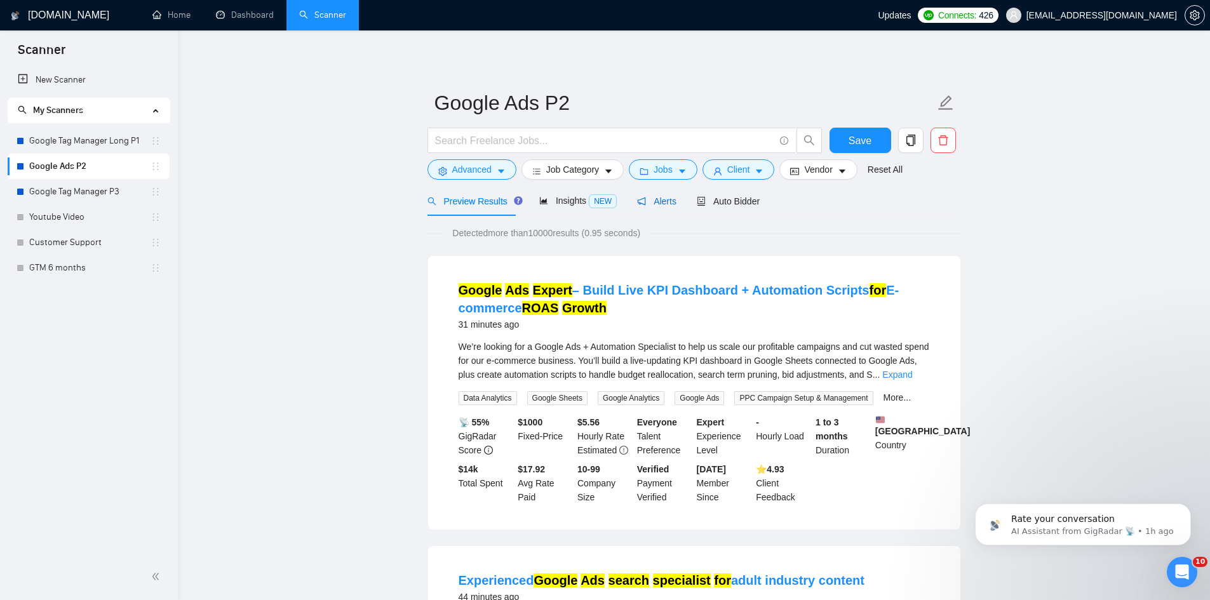
click at [665, 201] on span "Alerts" at bounding box center [656, 201] width 39 height 10
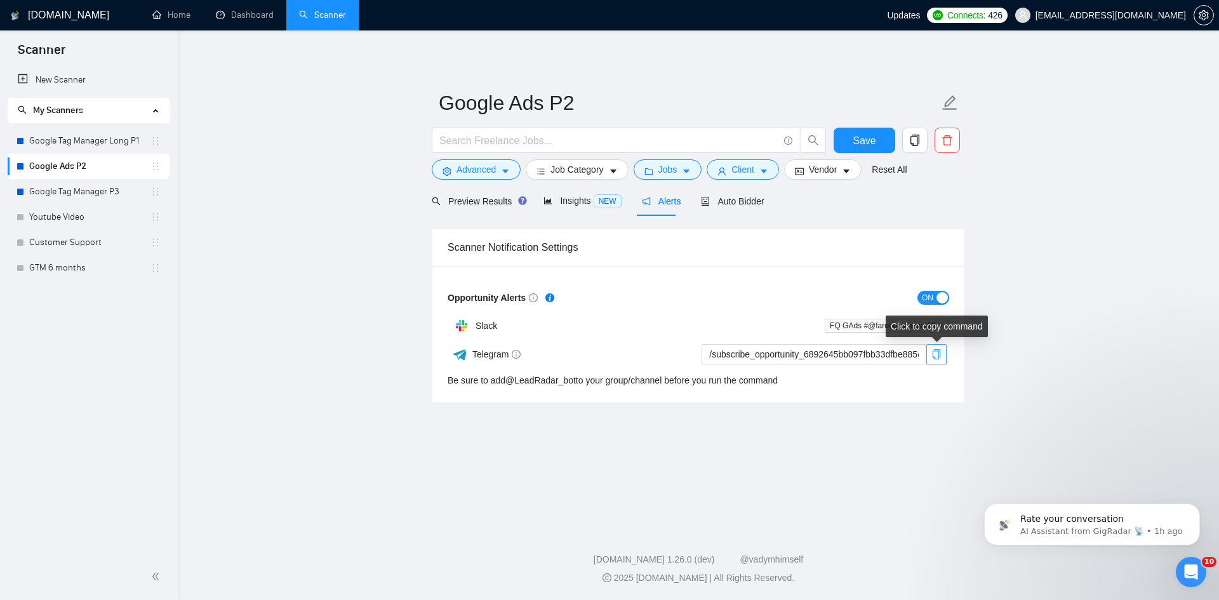
click at [930, 349] on span "copy" at bounding box center [936, 354] width 19 height 10
click at [819, 441] on main "Google Ads P2 Save Advanced Job Category Jobs Client Vendor Reset All Preview R…" at bounding box center [698, 277] width 1001 height 452
click at [82, 135] on link "Google Tag Manager Long P1" at bounding box center [89, 140] width 121 height 25
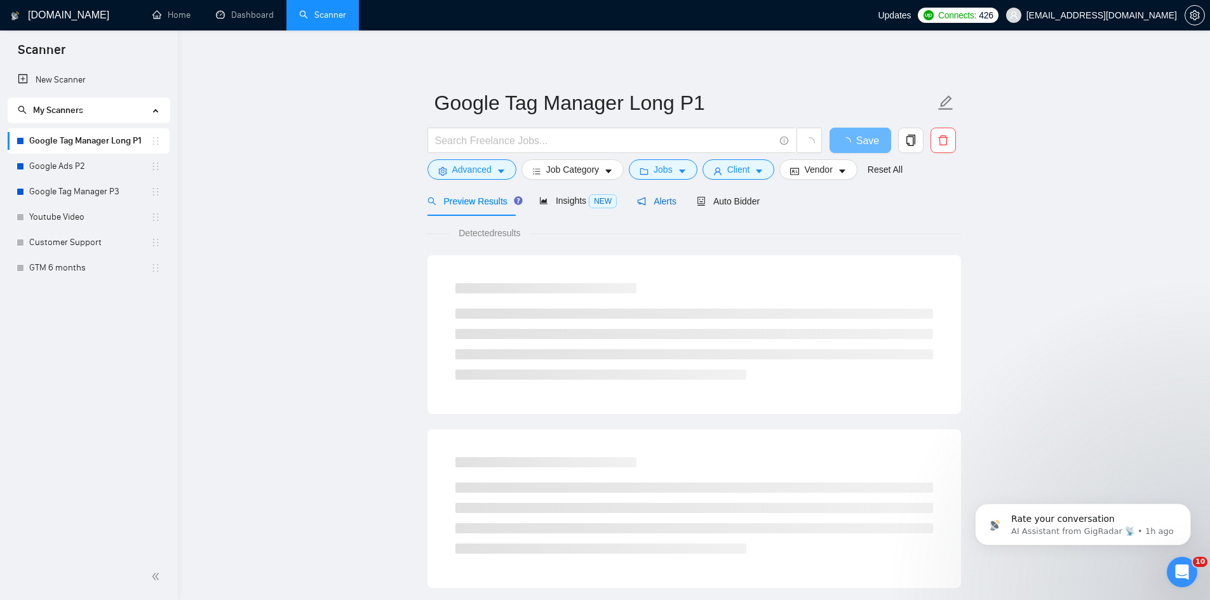
click at [650, 199] on span "Alerts" at bounding box center [656, 201] width 39 height 10
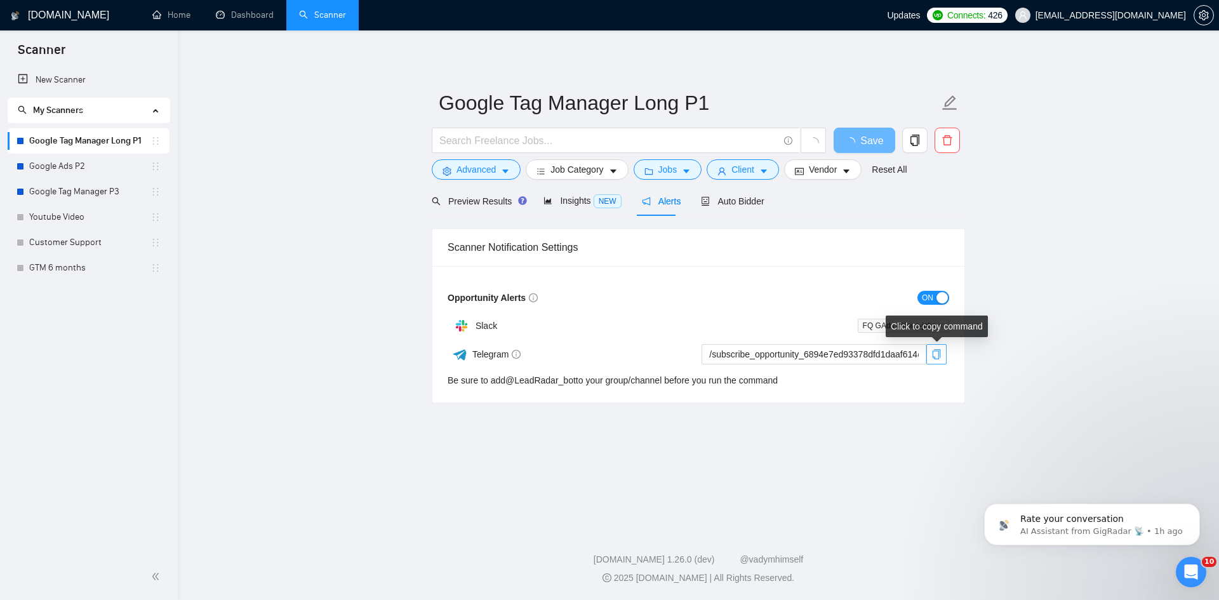
click at [932, 361] on button "button" at bounding box center [937, 354] width 20 height 20
click at [93, 194] on link "Google Tag Manager P3" at bounding box center [89, 191] width 121 height 25
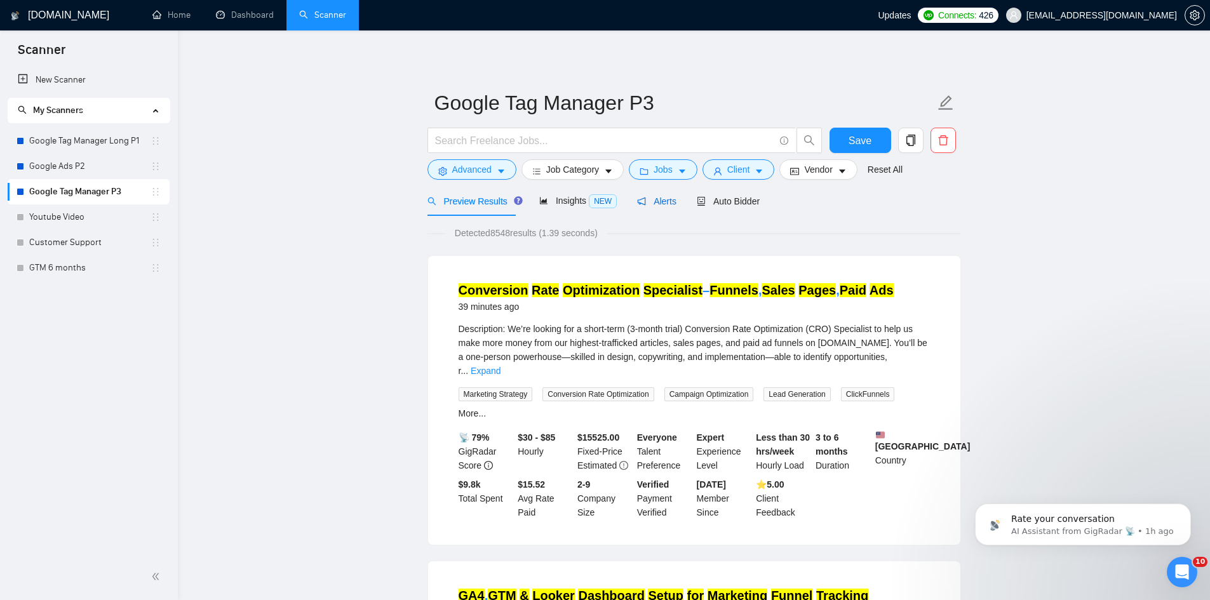
click at [650, 206] on span "Alerts" at bounding box center [656, 201] width 39 height 10
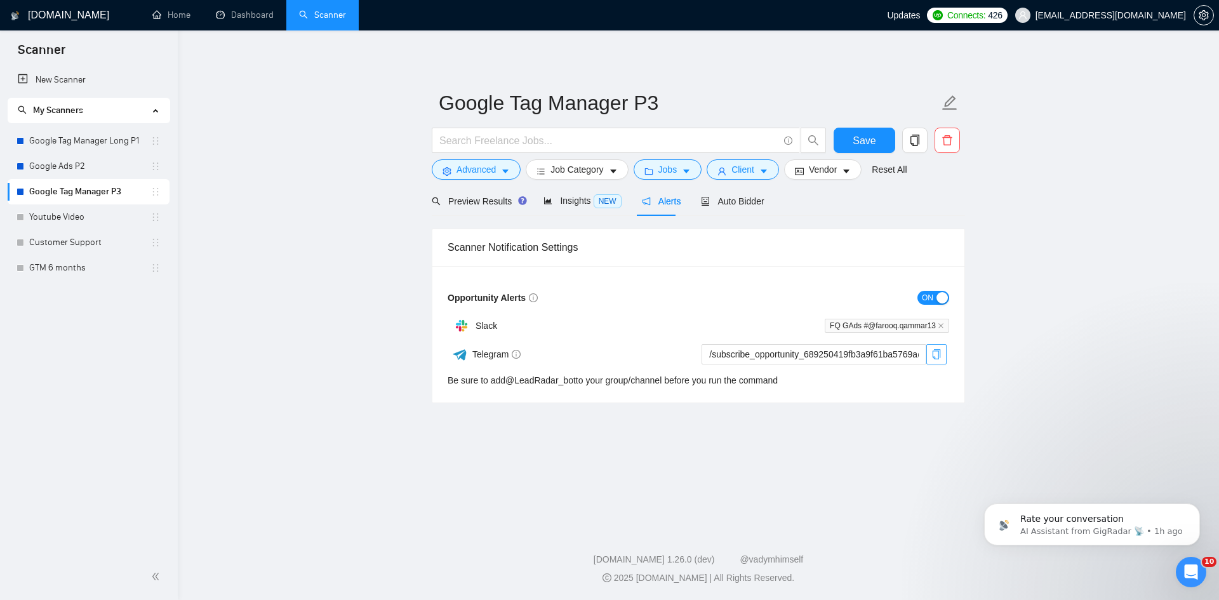
click at [932, 349] on icon "copy" at bounding box center [937, 354] width 10 height 10
click at [791, 484] on main "Google Tag Manager P3 Save Advanced Job Category Jobs Client Vendor Reset All P…" at bounding box center [698, 277] width 1001 height 452
click at [96, 278] on link "GTM 6 months" at bounding box center [89, 267] width 121 height 25
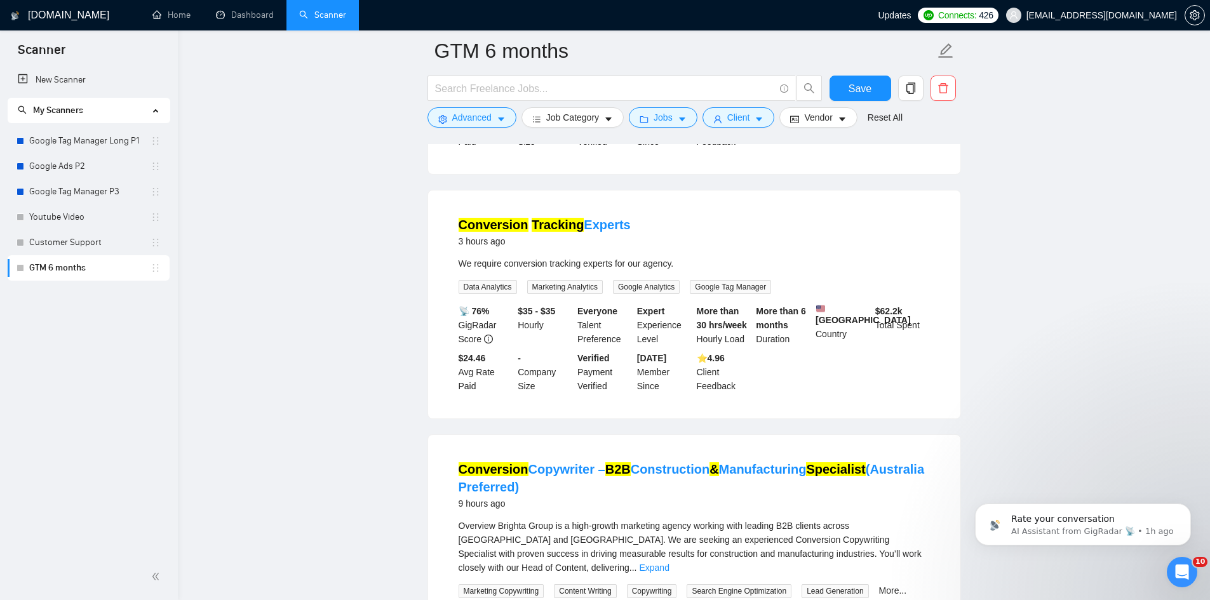
scroll to position [254, 0]
